Goal: Navigation & Orientation: Understand site structure

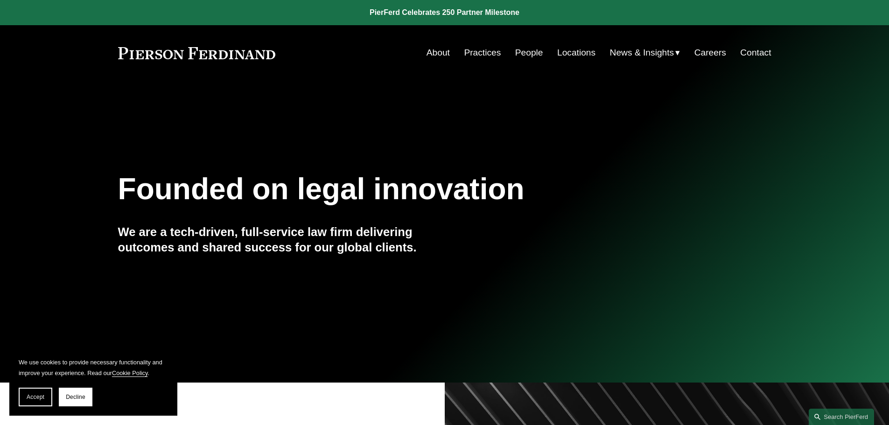
click at [566, 52] on link "Locations" at bounding box center [576, 53] width 38 height 18
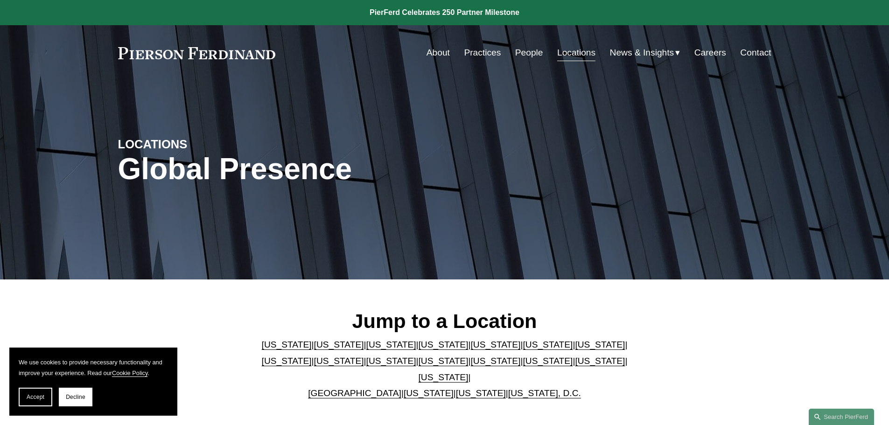
click at [487, 52] on link "Practices" at bounding box center [482, 53] width 37 height 18
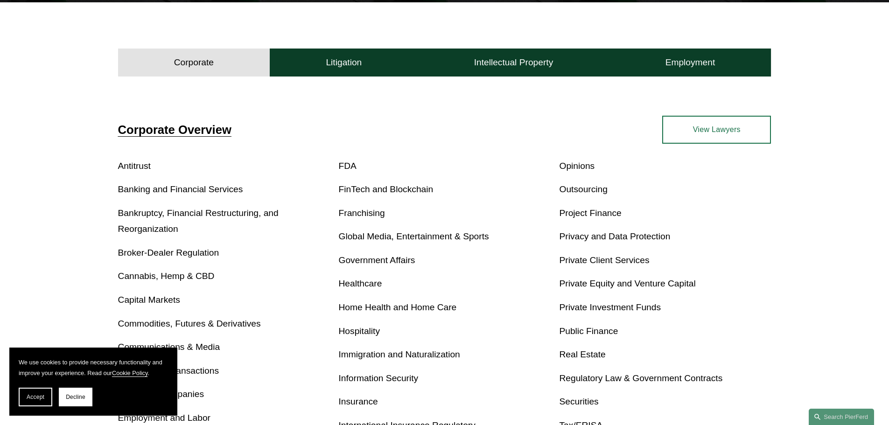
scroll to position [280, 0]
